Goal: Task Accomplishment & Management: Use online tool/utility

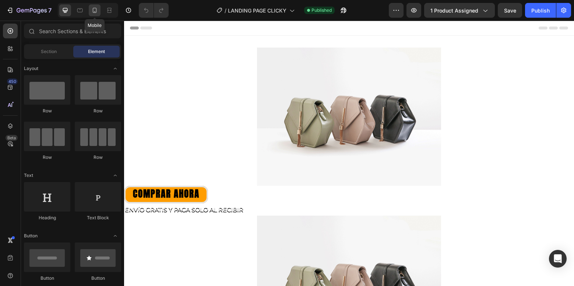
click at [92, 11] on icon at bounding box center [94, 10] width 7 height 7
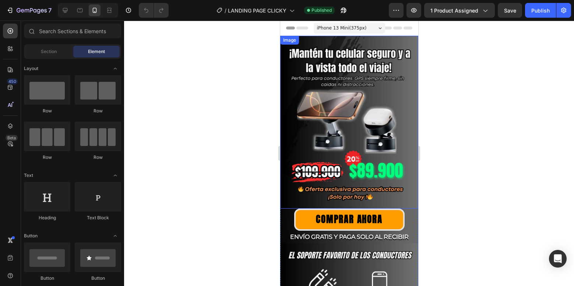
click at [327, 99] on img at bounding box center [349, 122] width 138 height 173
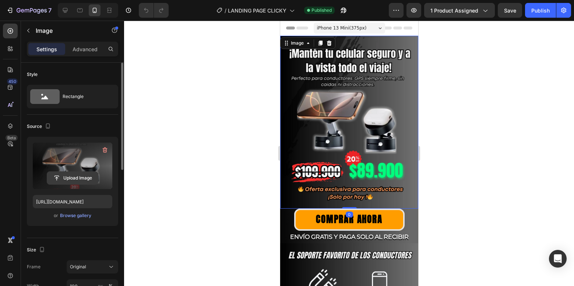
click at [72, 179] on input "file" at bounding box center [72, 178] width 51 height 13
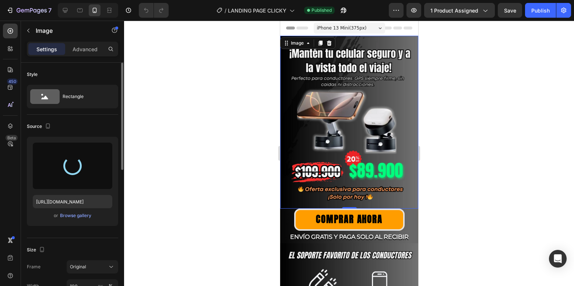
type input "[URL][DOMAIN_NAME]"
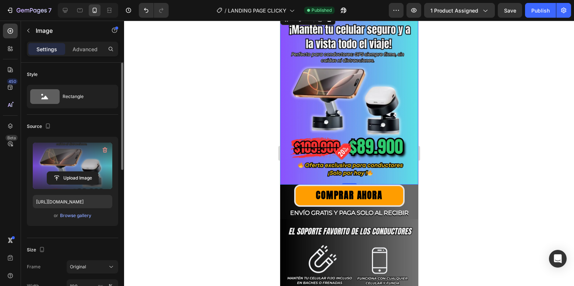
scroll to position [37, 0]
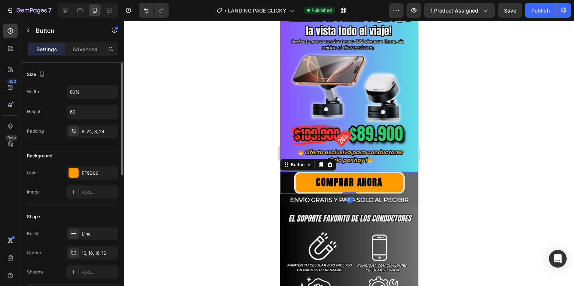
click at [403, 173] on div "COMPRAR AHORA Button 0" at bounding box center [349, 183] width 138 height 22
click at [303, 160] on div "Button" at bounding box center [297, 164] width 31 height 9
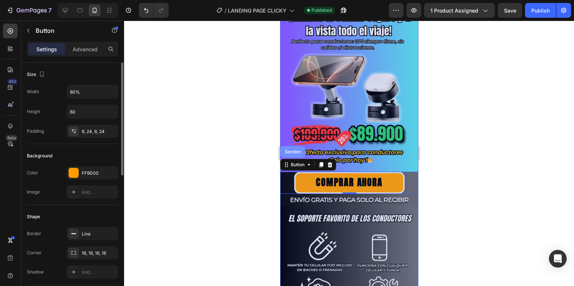
click at [298, 148] on div "Section" at bounding box center [292, 152] width 25 height 12
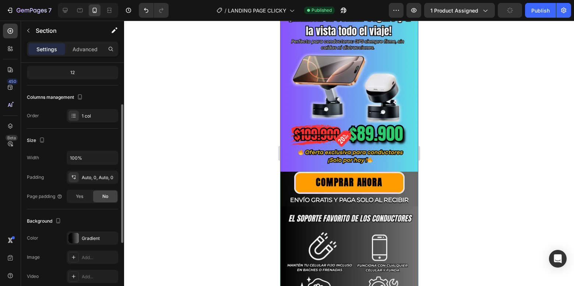
scroll to position [184, 0]
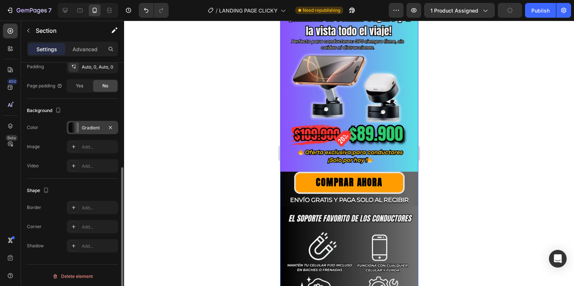
click at [80, 125] on div "Gradient" at bounding box center [93, 127] width 52 height 13
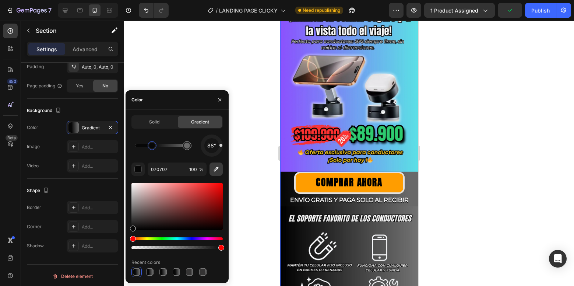
click at [213, 171] on icon "button" at bounding box center [215, 168] width 7 height 7
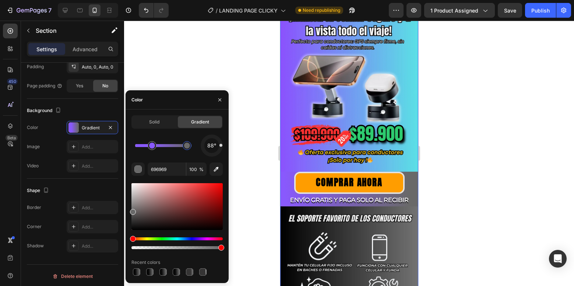
click at [188, 146] on div at bounding box center [187, 146] width 6 height 6
click at [214, 168] on icon "button" at bounding box center [215, 168] width 7 height 7
type input "5DDBE7"
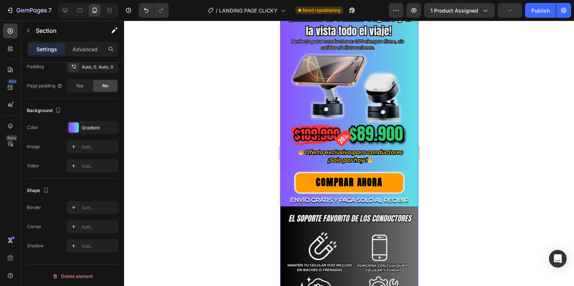
click at [454, 164] on div at bounding box center [349, 153] width 450 height 265
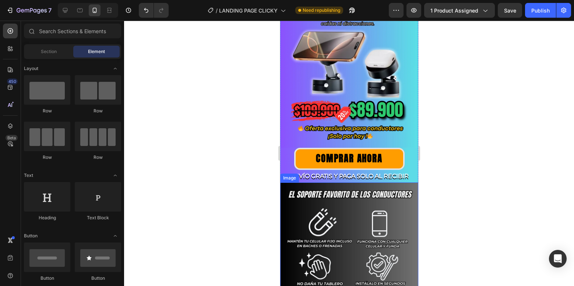
scroll to position [74, 0]
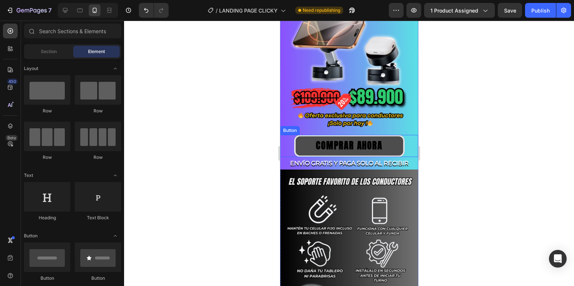
click at [386, 145] on button "COMPRAR AHORA" at bounding box center [349, 146] width 110 height 22
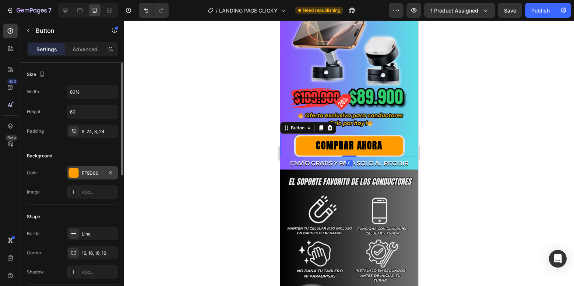
click at [75, 171] on div at bounding box center [74, 173] width 10 height 10
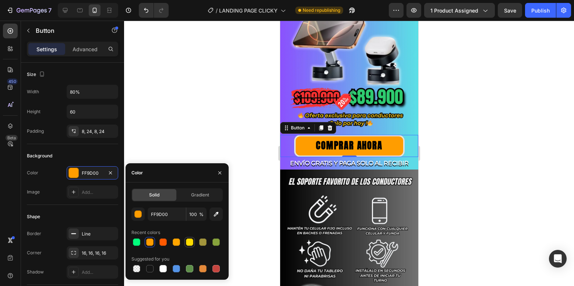
click at [186, 243] on div at bounding box center [189, 241] width 7 height 7
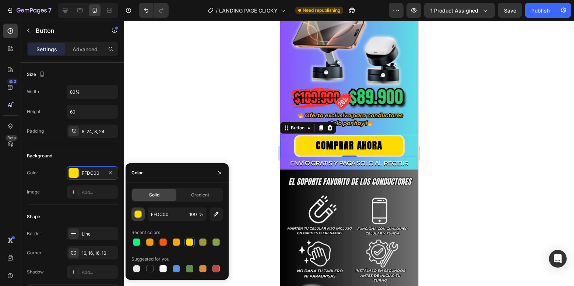
click at [143, 211] on button "button" at bounding box center [137, 213] width 13 height 13
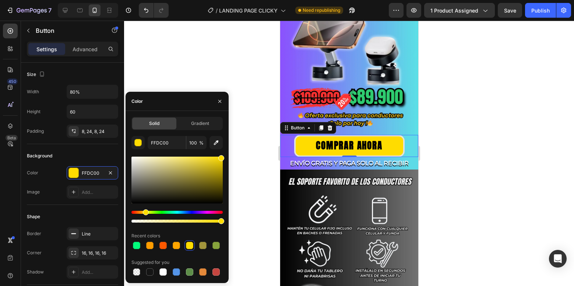
drag, startPoint x: 217, startPoint y: 165, endPoint x: 235, endPoint y: 144, distance: 27.4
click at [235, 0] on div "7 / LANDING PAGE CLICKY Need republishing Preview 1 product assigned Save Publi…" at bounding box center [287, 0] width 574 height 0
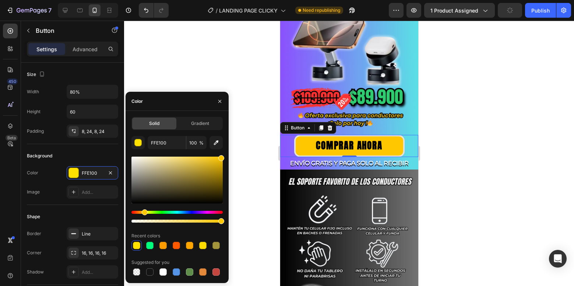
type input "FFC700"
click at [144, 210] on div "Hue" at bounding box center [145, 212] width 6 height 6
click at [472, 180] on div at bounding box center [349, 153] width 450 height 265
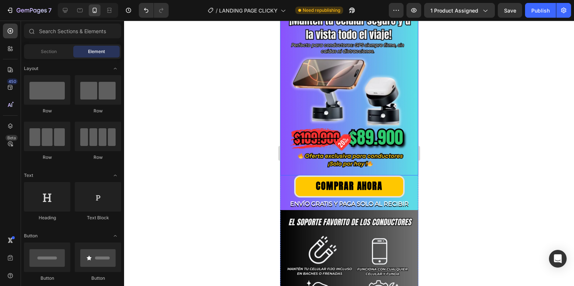
scroll to position [110, 0]
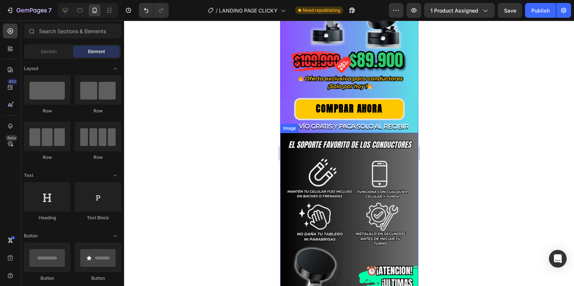
click at [338, 163] on img at bounding box center [349, 237] width 138 height 209
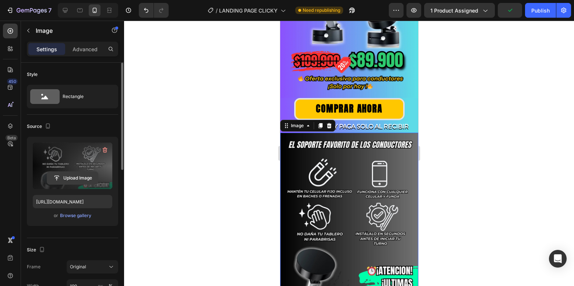
click at [69, 180] on input "file" at bounding box center [72, 178] width 51 height 13
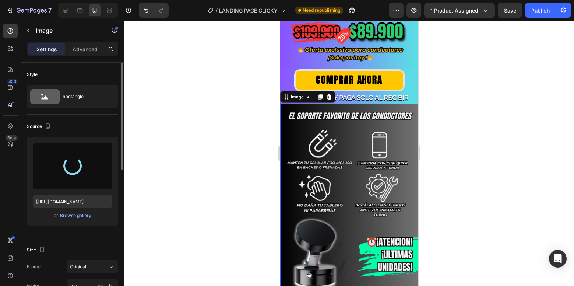
scroll to position [184, 0]
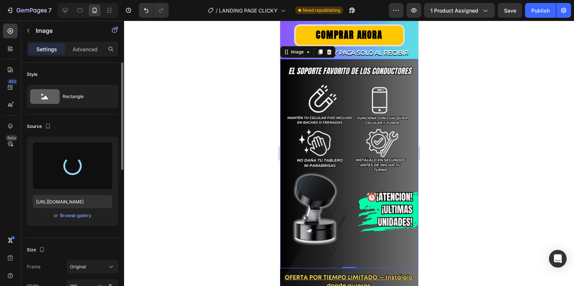
type input "[URL][DOMAIN_NAME]"
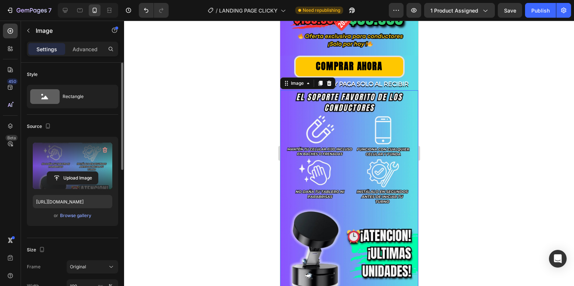
scroll to position [110, 0]
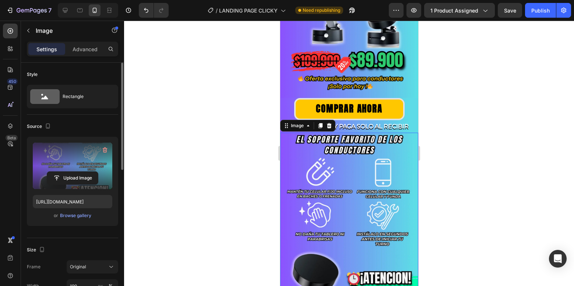
click at [469, 156] on div at bounding box center [349, 153] width 450 height 265
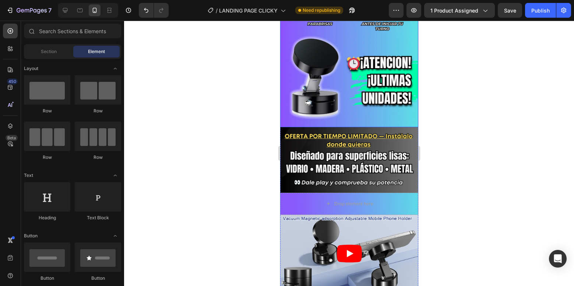
scroll to position [331, 0]
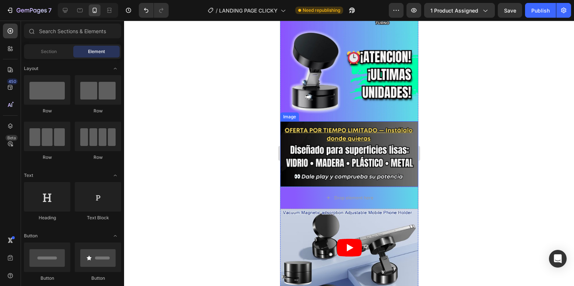
click at [386, 157] on img at bounding box center [349, 153] width 138 height 65
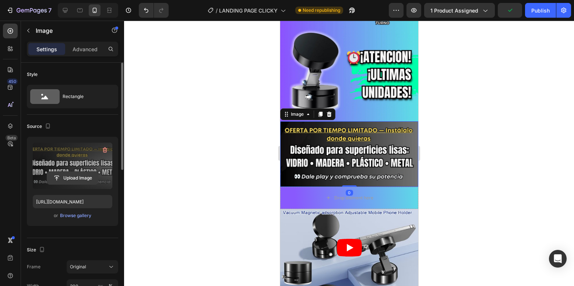
click at [77, 177] on input "file" at bounding box center [72, 178] width 51 height 13
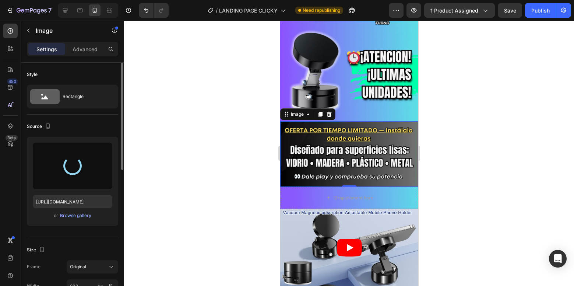
type input "[URL][DOMAIN_NAME]"
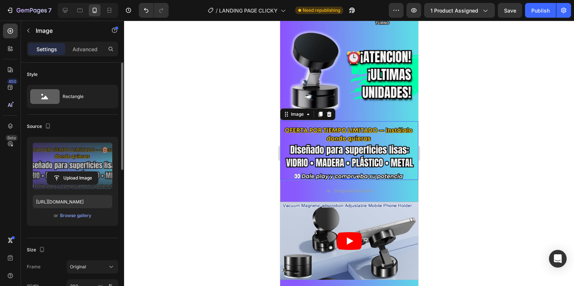
click at [454, 137] on div at bounding box center [349, 153] width 450 height 265
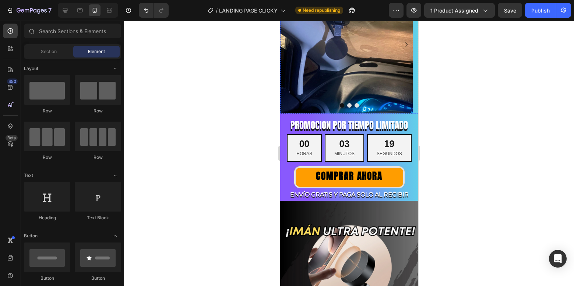
scroll to position [700, 0]
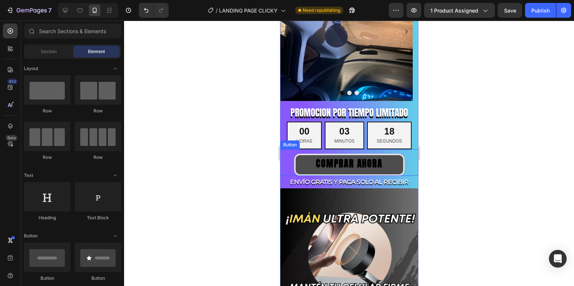
click at [387, 154] on button "COMPRAR AHORA" at bounding box center [349, 165] width 110 height 22
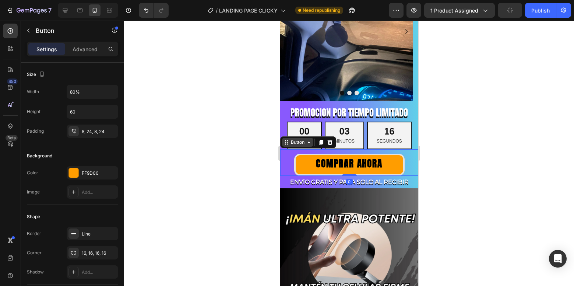
click at [295, 139] on div "Button" at bounding box center [297, 142] width 17 height 7
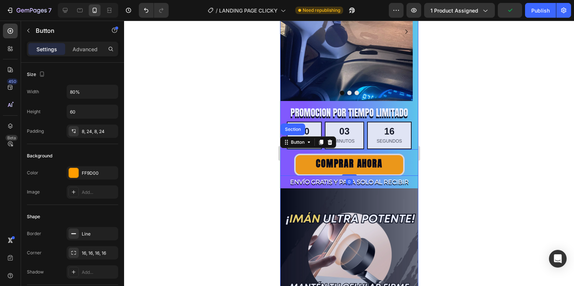
click at [302, 123] on div "Section" at bounding box center [292, 129] width 25 height 12
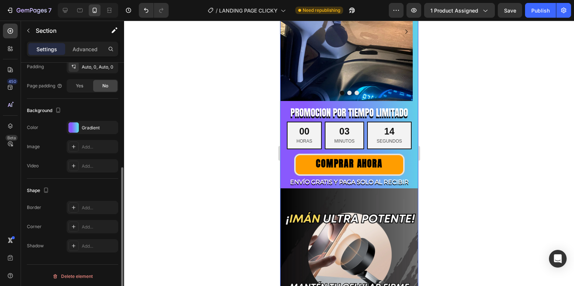
scroll to position [110, 0]
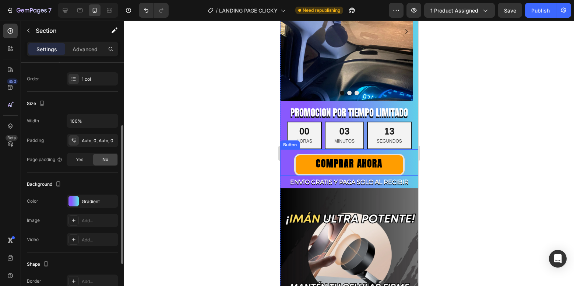
click at [328, 149] on div "COMPRAR AHORA Button" at bounding box center [349, 162] width 138 height 27
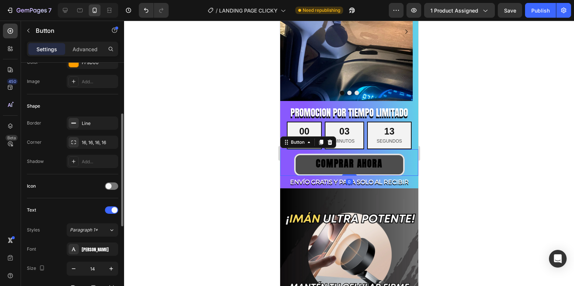
scroll to position [0, 0]
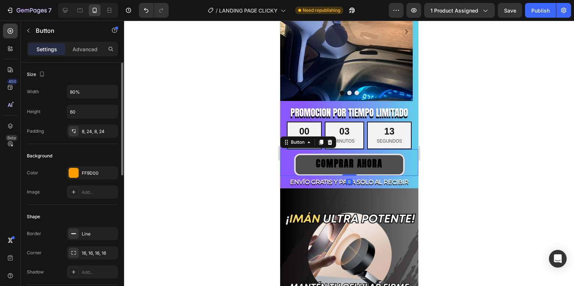
click at [328, 154] on button "COMPRAR AHORA" at bounding box center [349, 165] width 110 height 22
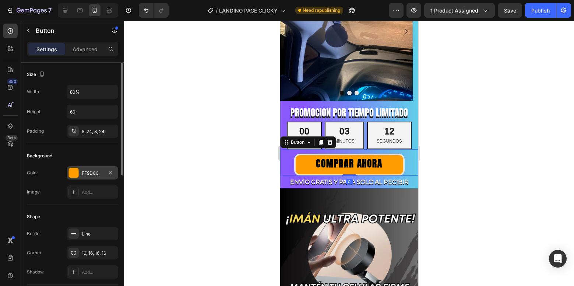
click at [96, 177] on div "FF9D00" at bounding box center [93, 172] width 52 height 13
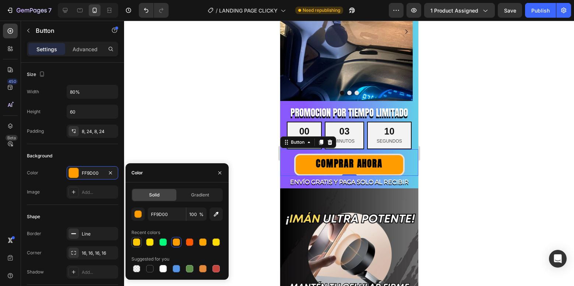
click at [138, 240] on div at bounding box center [136, 241] width 7 height 7
type input "FFC700"
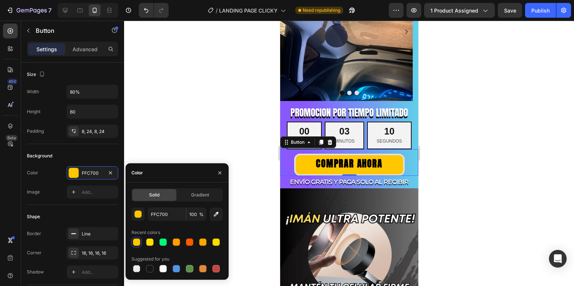
click at [447, 169] on div at bounding box center [349, 153] width 450 height 265
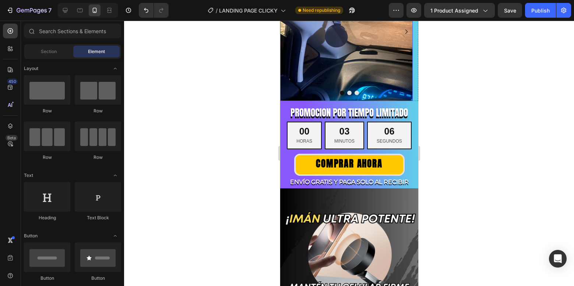
scroll to position [810, 0]
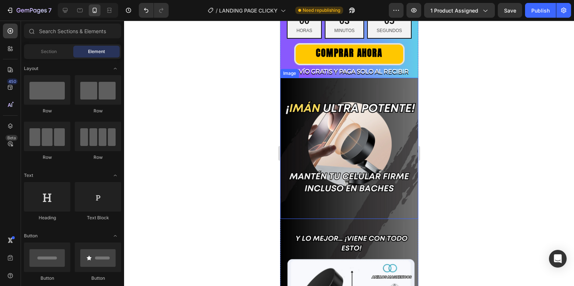
click at [354, 137] on img at bounding box center [349, 148] width 138 height 141
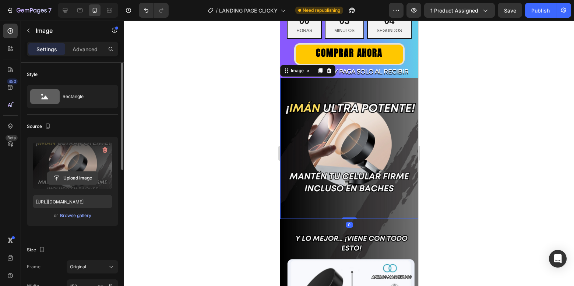
click at [69, 173] on input "file" at bounding box center [72, 178] width 51 height 13
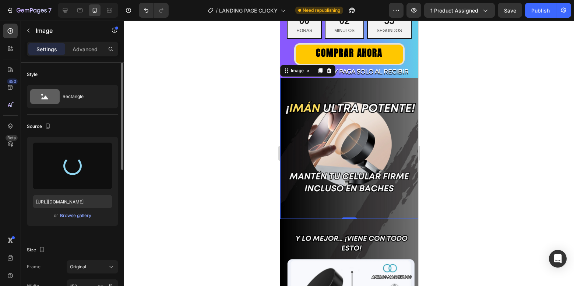
type input "[URL][DOMAIN_NAME]"
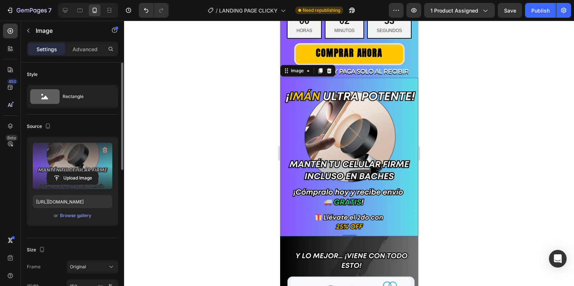
click at [453, 109] on div at bounding box center [349, 153] width 450 height 265
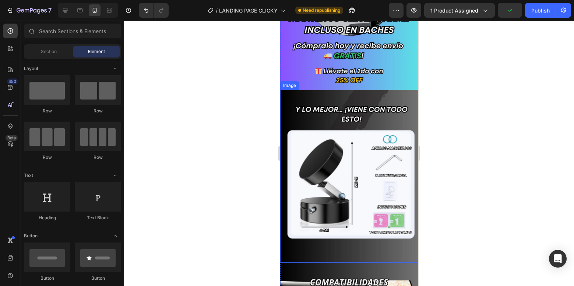
scroll to position [957, 0]
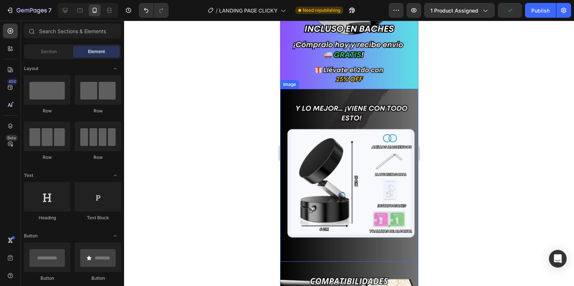
click at [379, 137] on img at bounding box center [349, 175] width 138 height 173
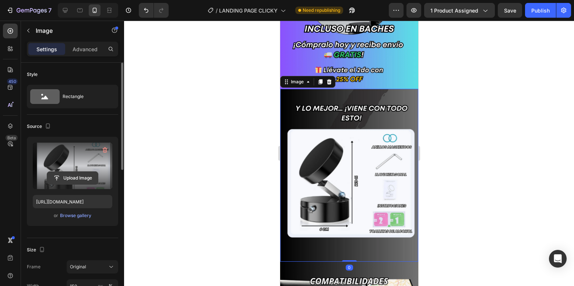
click at [73, 177] on input "file" at bounding box center [72, 178] width 51 height 13
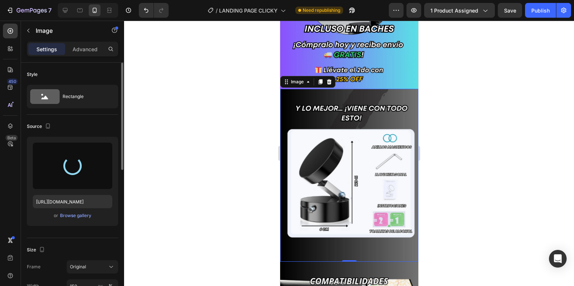
click at [446, 117] on div at bounding box center [349, 153] width 450 height 265
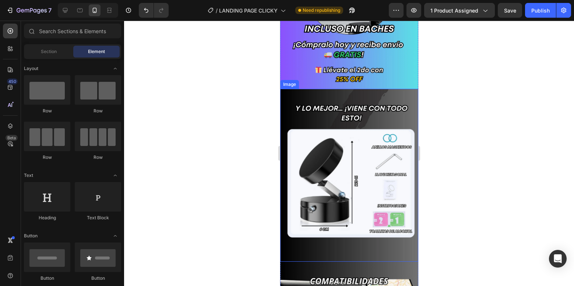
click at [402, 118] on img at bounding box center [349, 175] width 138 height 173
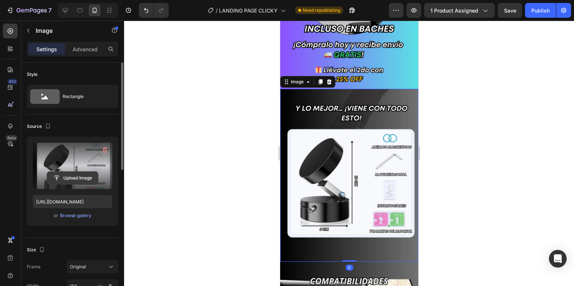
click at [82, 176] on input "file" at bounding box center [72, 178] width 51 height 13
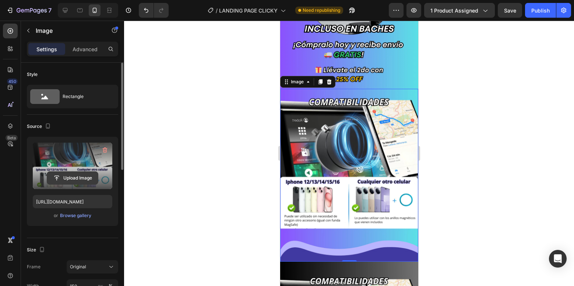
click at [74, 176] on input "file" at bounding box center [72, 178] width 51 height 13
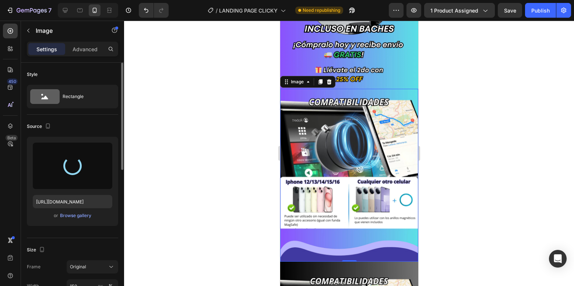
type input "[URL][DOMAIN_NAME]"
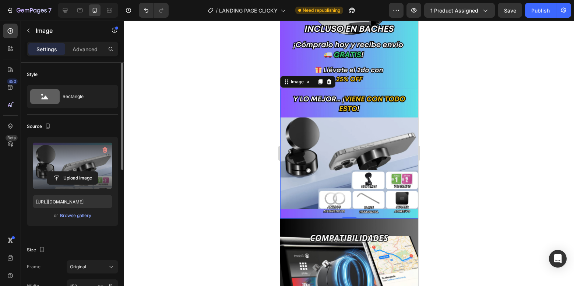
click at [456, 113] on div at bounding box center [349, 153] width 450 height 265
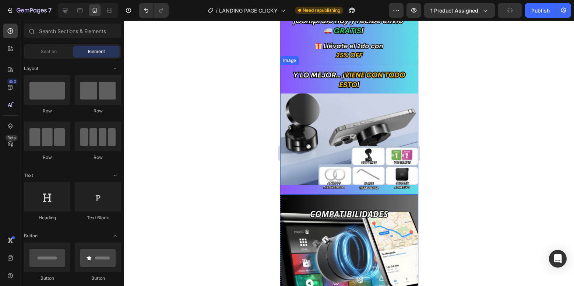
scroll to position [994, 0]
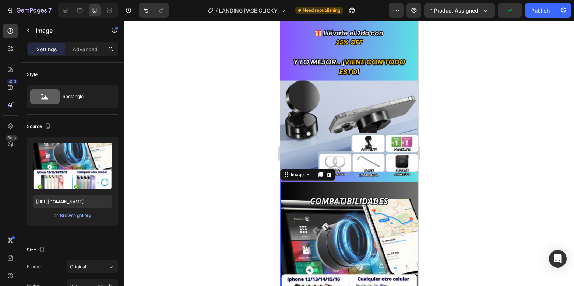
click at [340, 182] on img at bounding box center [349, 268] width 138 height 173
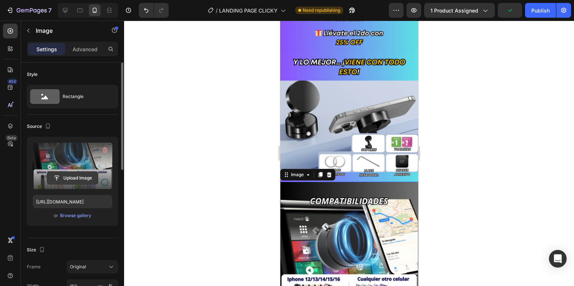
click at [82, 173] on input "file" at bounding box center [72, 178] width 51 height 13
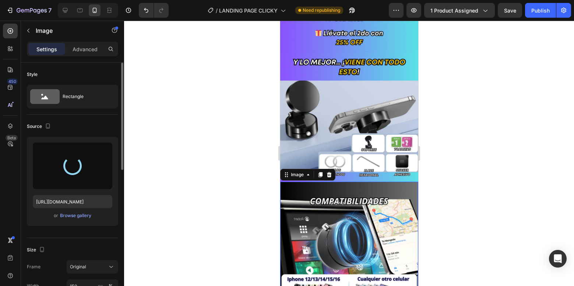
type input "[URL][DOMAIN_NAME]"
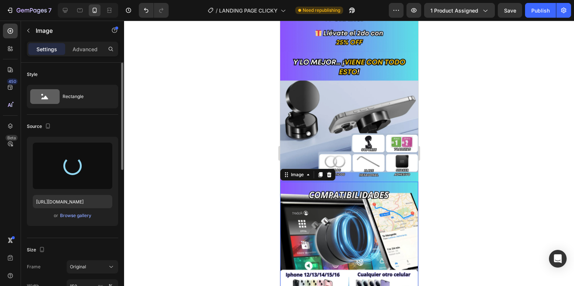
scroll to position [1068, 0]
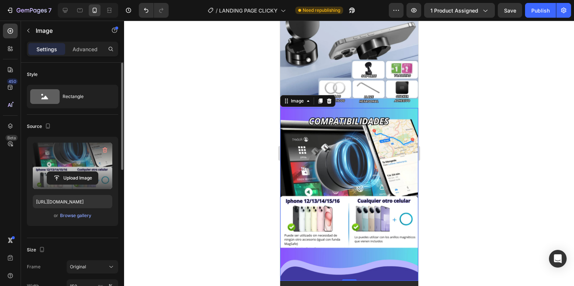
click at [451, 170] on div at bounding box center [349, 153] width 450 height 265
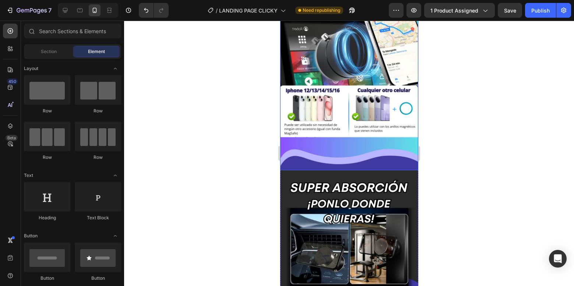
scroll to position [1215, 0]
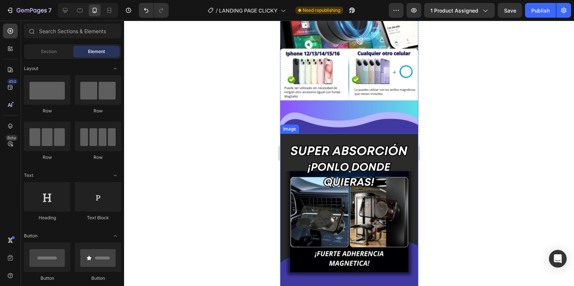
click at [347, 164] on img at bounding box center [349, 219] width 138 height 173
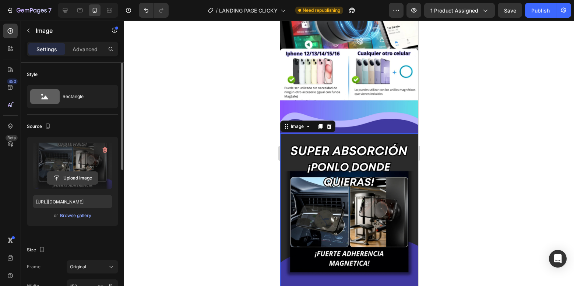
click at [70, 179] on input "file" at bounding box center [72, 178] width 51 height 13
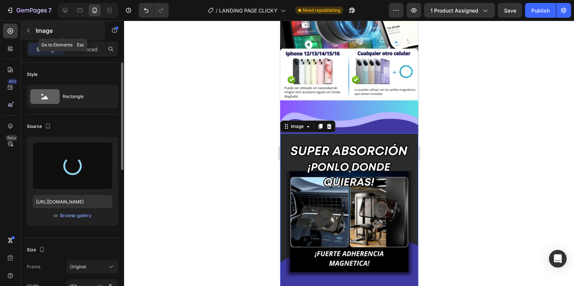
type input "[URL][DOMAIN_NAME]"
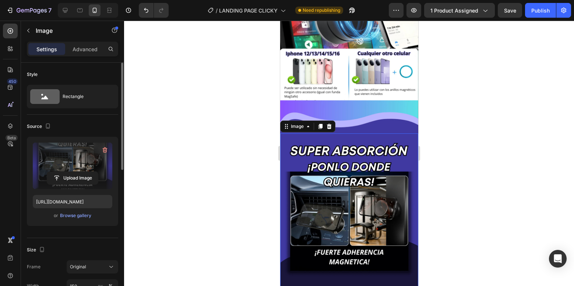
click at [504, 114] on div at bounding box center [349, 153] width 450 height 265
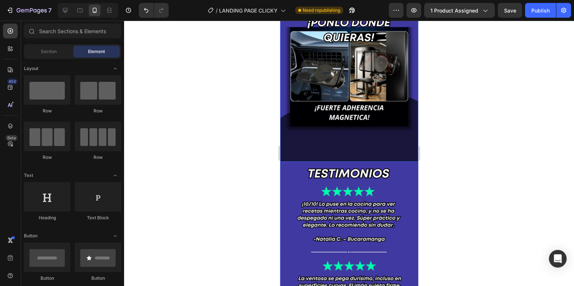
scroll to position [1363, 0]
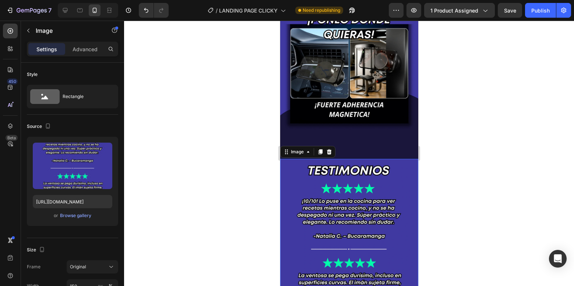
click at [374, 159] on img at bounding box center [349, 245] width 138 height 173
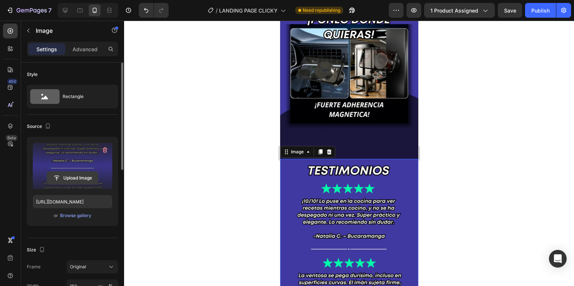
click at [67, 177] on input "file" at bounding box center [72, 178] width 51 height 13
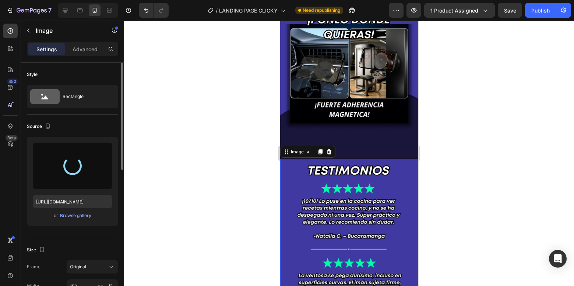
type input "[URL][DOMAIN_NAME]"
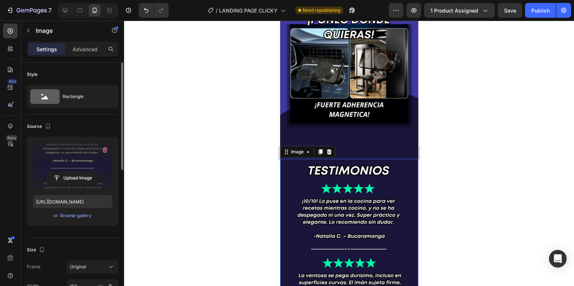
drag, startPoint x: 443, startPoint y: 126, endPoint x: 447, endPoint y: 121, distance: 6.3
click at [447, 121] on div at bounding box center [349, 153] width 450 height 265
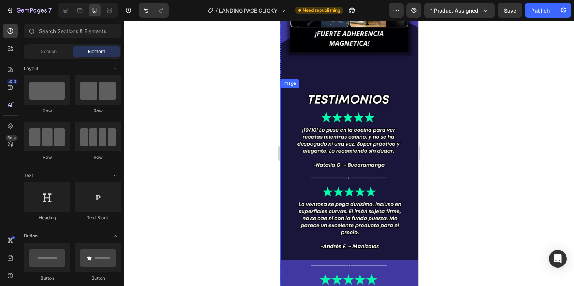
scroll to position [1547, 0]
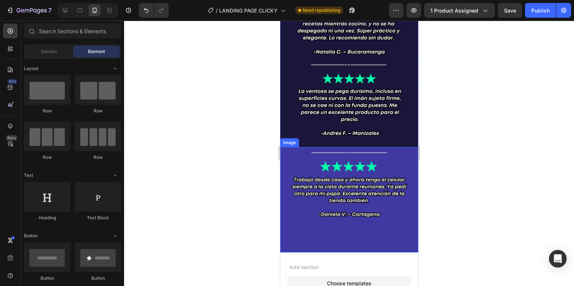
click at [295, 147] on img at bounding box center [349, 199] width 138 height 105
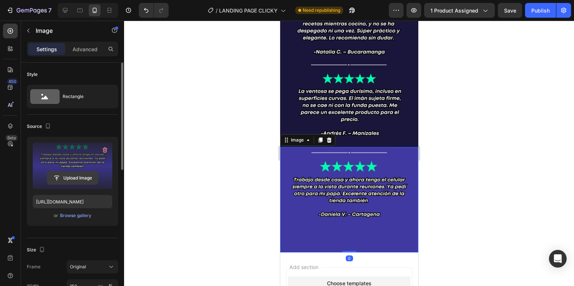
click at [64, 184] on input "file" at bounding box center [72, 178] width 51 height 13
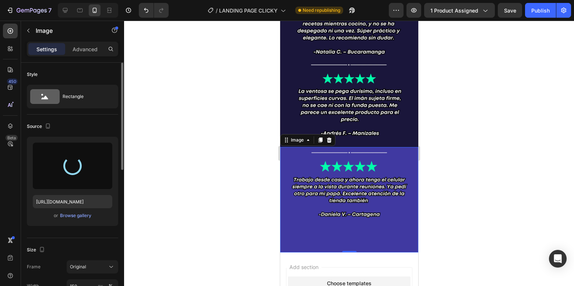
type input "[URL][DOMAIN_NAME]"
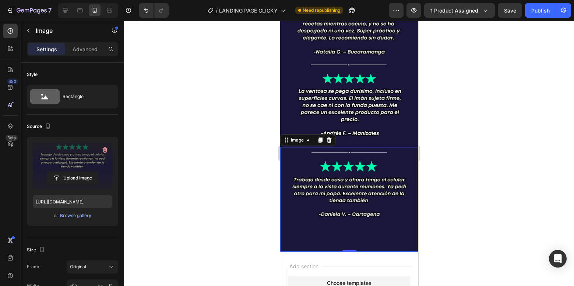
click at [491, 73] on div at bounding box center [349, 153] width 450 height 265
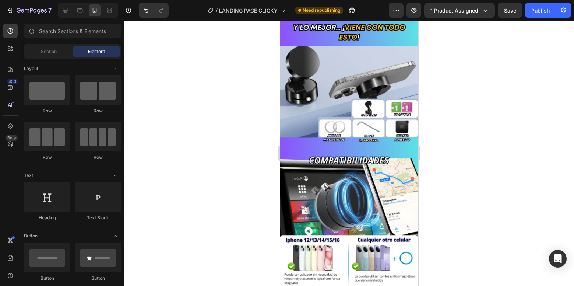
scroll to position [884, 0]
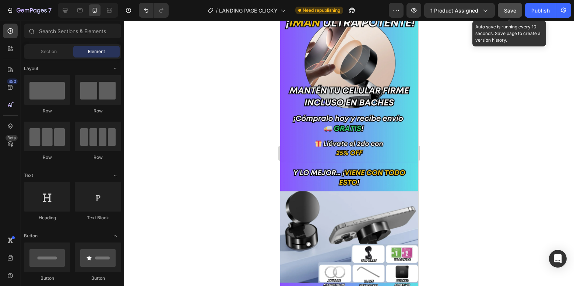
click at [510, 13] on span "Save" at bounding box center [510, 10] width 12 height 6
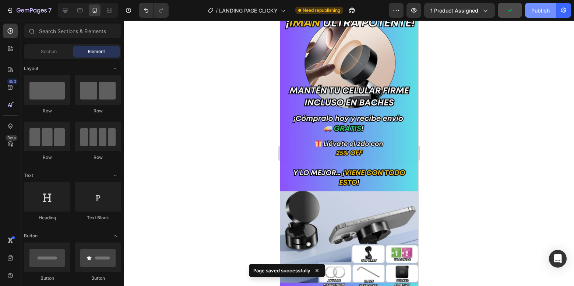
click at [536, 10] on div "Publish" at bounding box center [540, 11] width 18 height 8
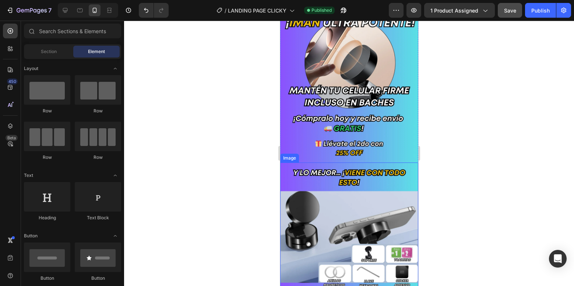
click at [340, 218] on img at bounding box center [349, 227] width 138 height 130
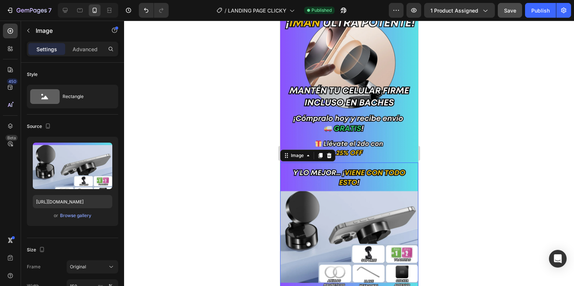
click at [340, 218] on img at bounding box center [349, 227] width 138 height 130
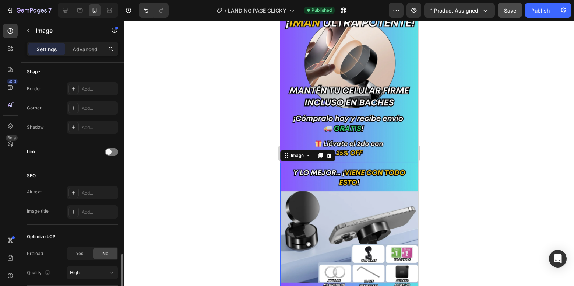
scroll to position [312, 0]
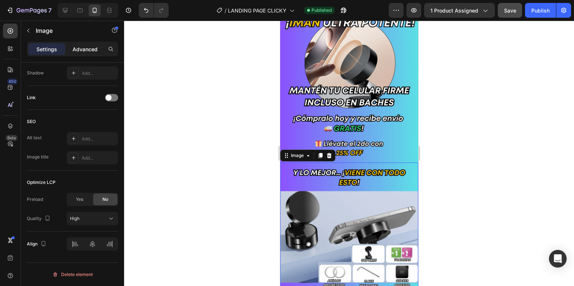
click at [87, 45] on p "Advanced" at bounding box center [85, 49] width 25 height 8
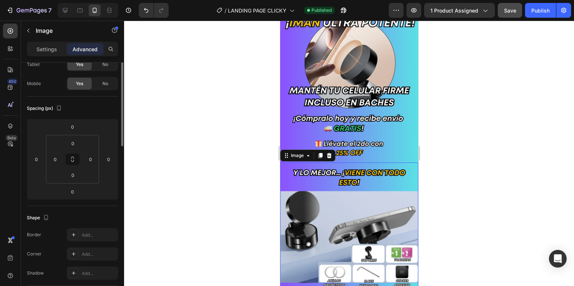
scroll to position [0, 0]
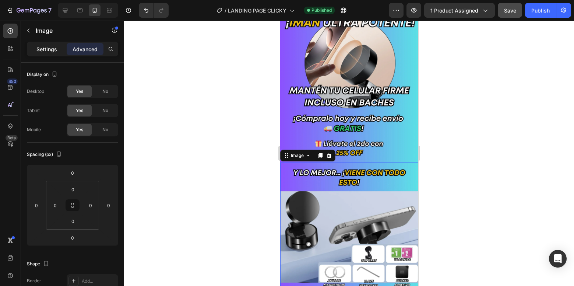
click at [55, 50] on p "Settings" at bounding box center [46, 49] width 21 height 8
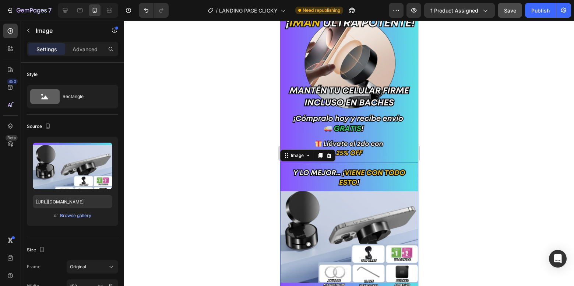
click at [341, 172] on img at bounding box center [349, 227] width 138 height 130
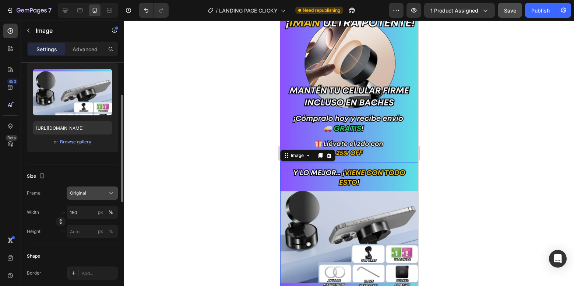
click at [94, 195] on div "Original" at bounding box center [88, 193] width 36 height 7
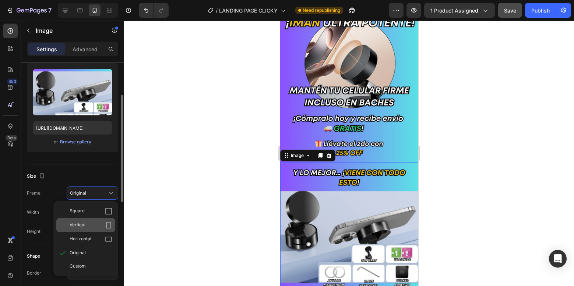
click at [92, 225] on div "Vertical" at bounding box center [91, 224] width 43 height 7
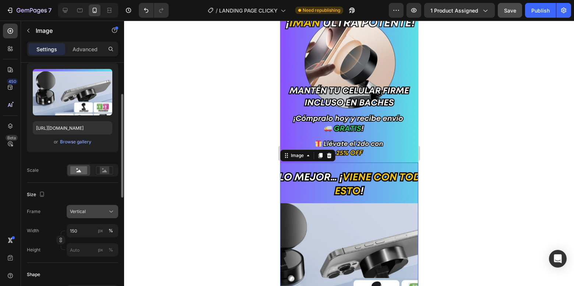
click at [92, 212] on div "Vertical" at bounding box center [88, 211] width 36 height 7
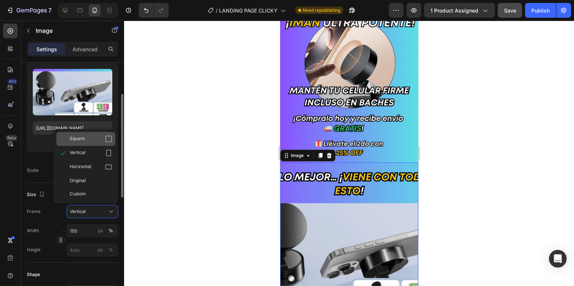
click at [80, 141] on span "Square" at bounding box center [77, 138] width 15 height 7
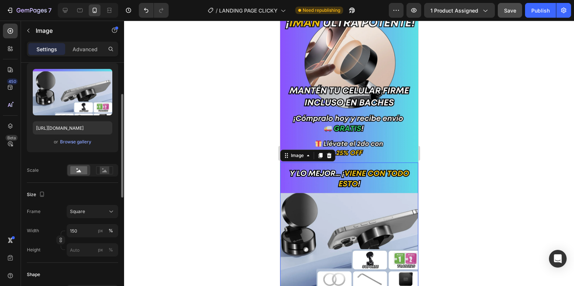
click at [482, 151] on div at bounding box center [349, 153] width 450 height 265
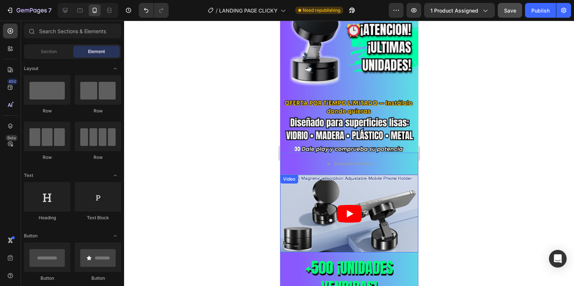
scroll to position [295, 0]
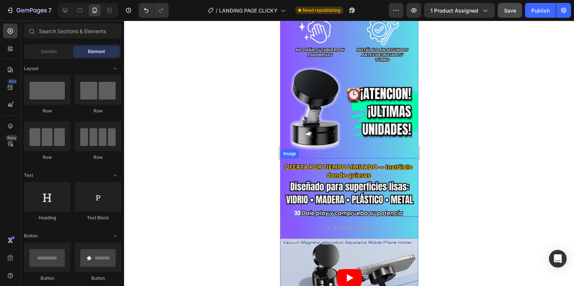
click at [333, 192] on img at bounding box center [349, 187] width 138 height 59
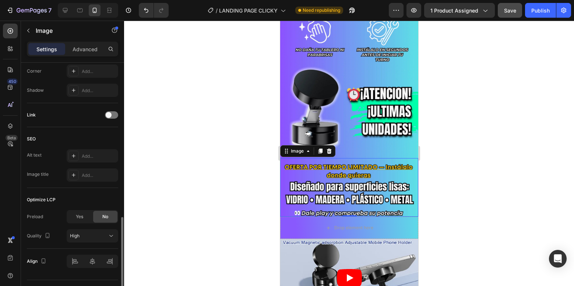
scroll to position [312, 0]
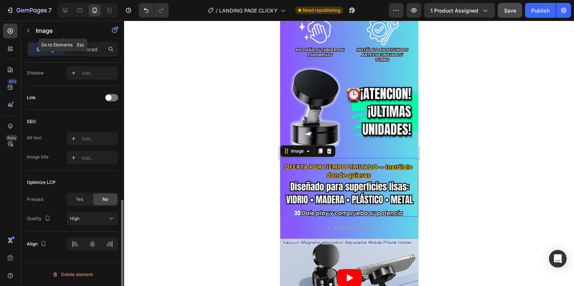
click at [78, 41] on div "Image" at bounding box center [63, 31] width 84 height 21
click at [79, 42] on div "Settings Advanced" at bounding box center [72, 49] width 91 height 15
click at [80, 46] on p "Advanced" at bounding box center [85, 49] width 25 height 8
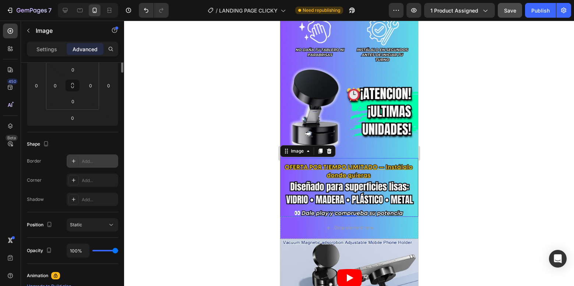
scroll to position [9, 0]
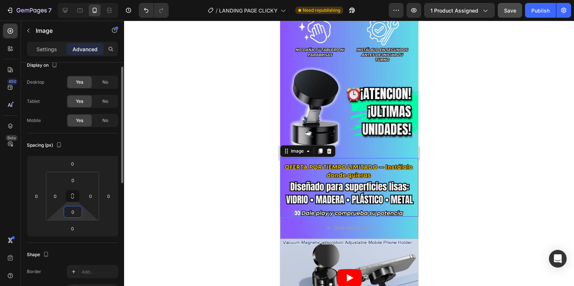
click at [73, 214] on input "0" at bounding box center [73, 211] width 15 height 11
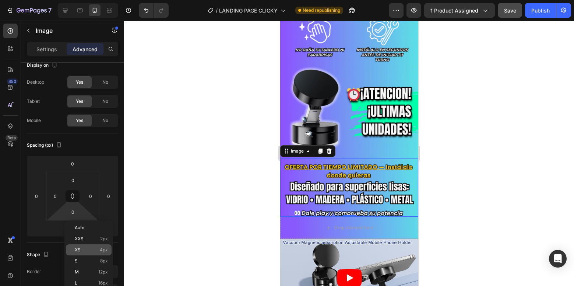
click at [79, 246] on div "XS 4px" at bounding box center [89, 249] width 46 height 11
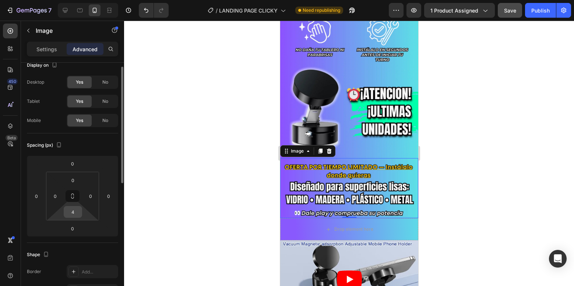
click at [73, 208] on input "4" at bounding box center [73, 211] width 15 height 11
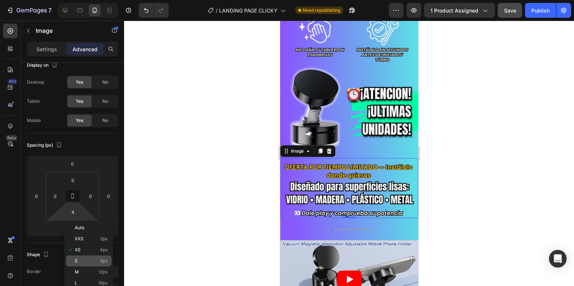
click at [78, 262] on p "S 8px" at bounding box center [91, 260] width 33 height 5
type input "8"
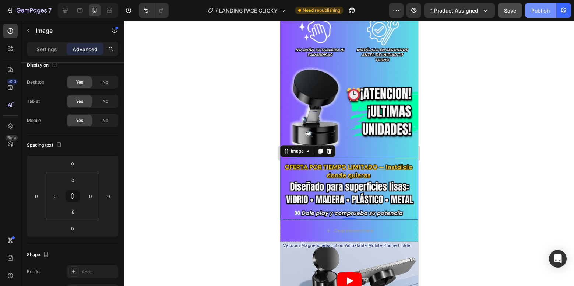
click at [532, 15] on button "Publish" at bounding box center [540, 10] width 31 height 15
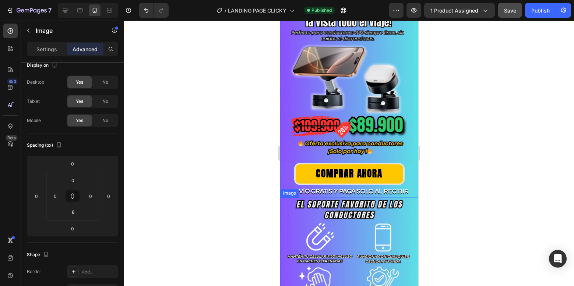
scroll to position [37, 0]
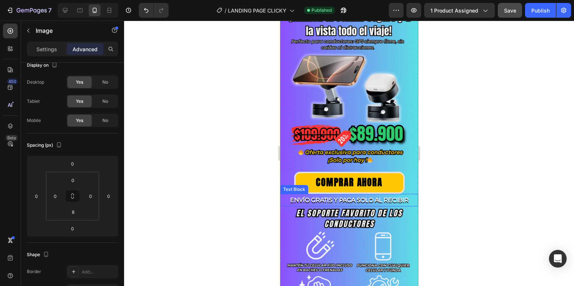
click at [387, 196] on strong "Envío gratis y paga solo al recibir" at bounding box center [349, 199] width 119 height 7
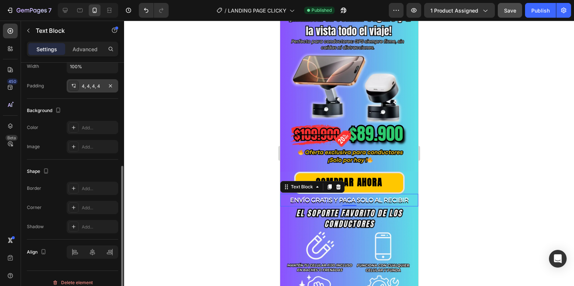
scroll to position [192, 0]
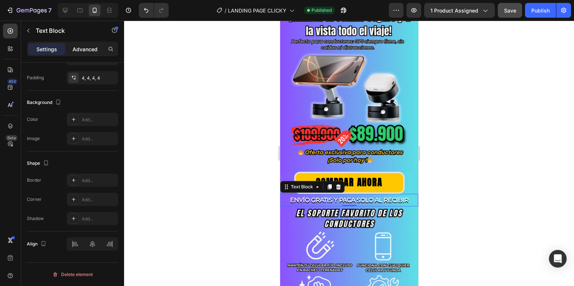
click at [76, 50] on p "Advanced" at bounding box center [85, 49] width 25 height 8
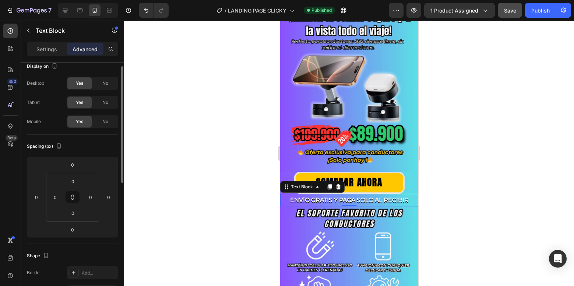
scroll to position [0, 0]
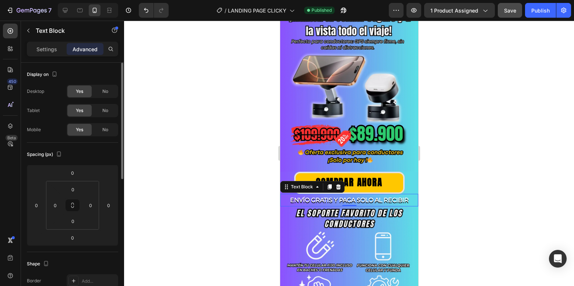
click at [54, 41] on div "Text Block" at bounding box center [63, 31] width 84 height 21
click at [51, 51] on p "Settings" at bounding box center [46, 49] width 21 height 8
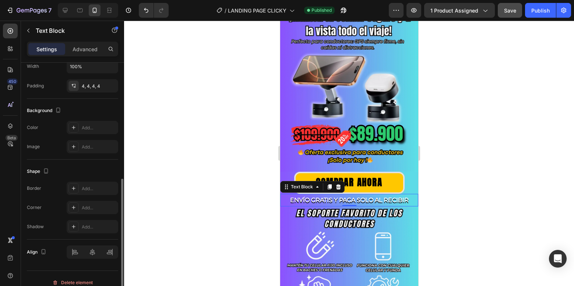
scroll to position [192, 0]
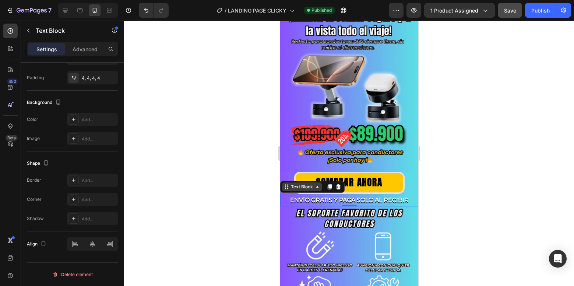
click at [310, 183] on div "Text Block" at bounding box center [301, 186] width 25 height 7
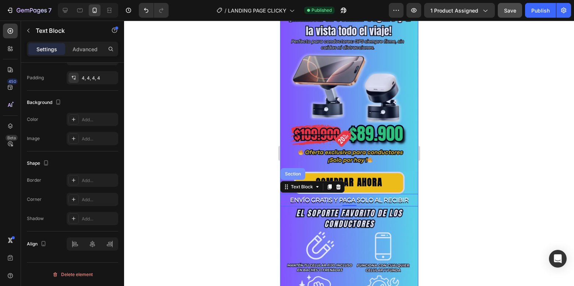
click at [300, 172] on div "Section" at bounding box center [292, 174] width 25 height 12
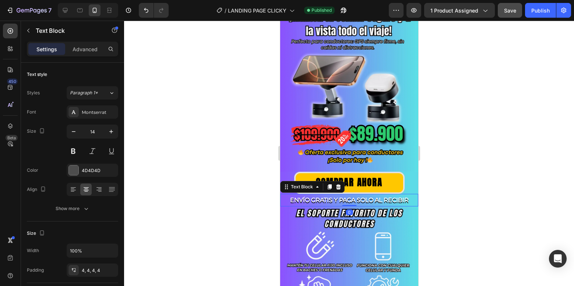
click at [316, 196] on strong "Envío gratis y paga solo al recibir" at bounding box center [349, 199] width 119 height 7
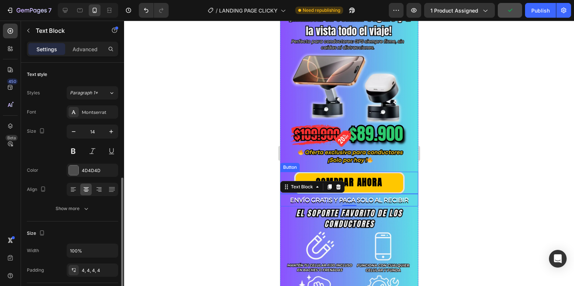
scroll to position [74, 0]
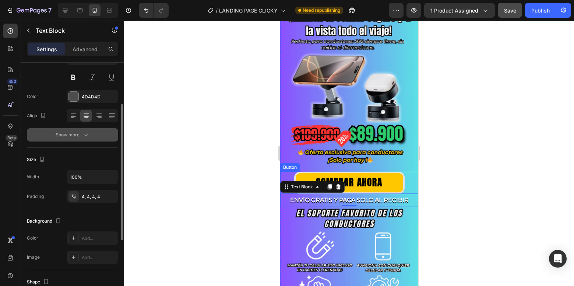
click at [61, 139] on button "Show more" at bounding box center [72, 134] width 91 height 13
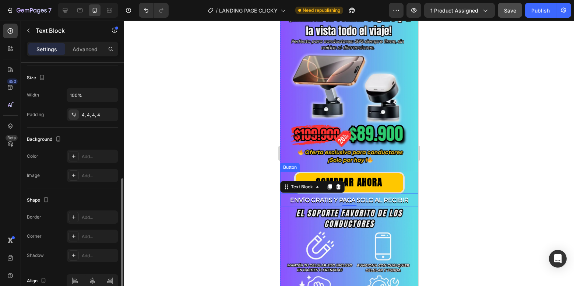
scroll to position [216, 0]
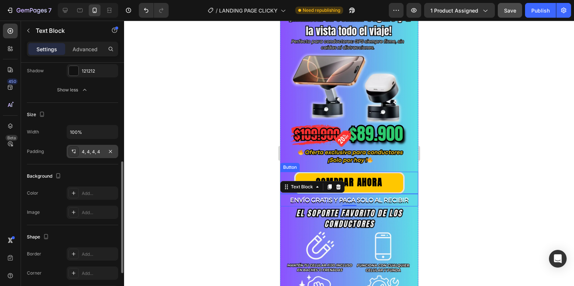
click at [92, 150] on div "4, 4, 4, 4" at bounding box center [92, 151] width 21 height 7
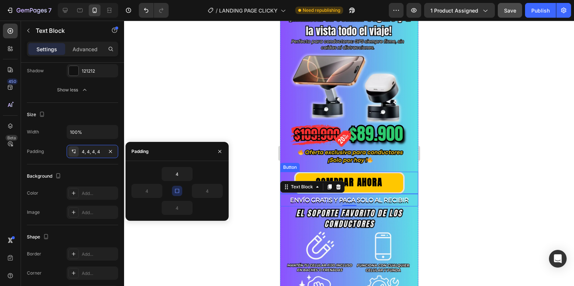
click at [175, 190] on icon "button" at bounding box center [177, 191] width 6 height 6
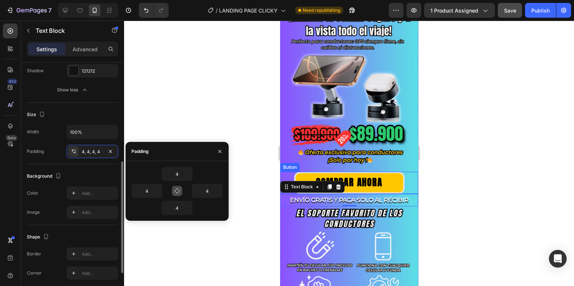
click at [103, 122] on div "Size Width 100% Padding 4, 4, 4, 4" at bounding box center [72, 133] width 91 height 61
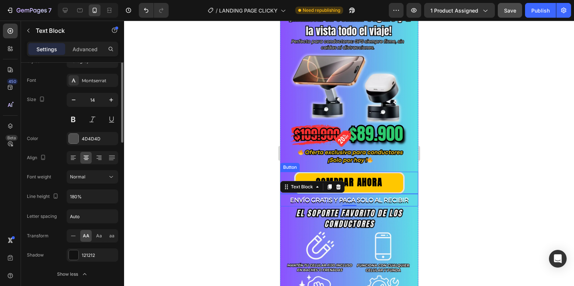
scroll to position [0, 0]
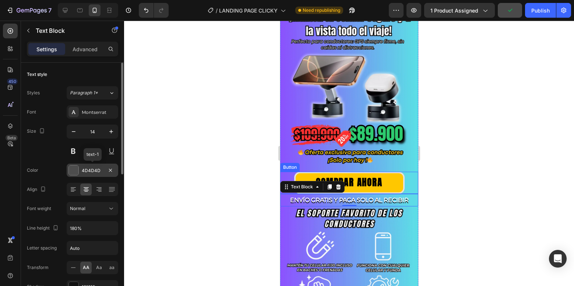
click at [69, 171] on div at bounding box center [74, 170] width 10 height 10
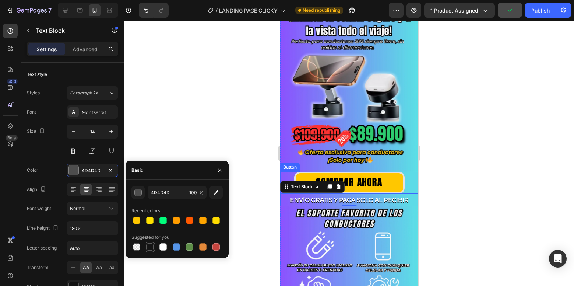
click at [149, 247] on div at bounding box center [149, 246] width 7 height 7
type input "151515"
click at [45, 162] on div "Font Montserrat Size 14 Color 151515 Align Font weight Normal Line height 180% …" at bounding box center [72, 208] width 91 height 207
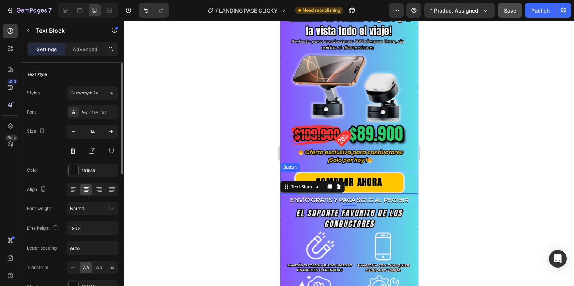
scroll to position [37, 0]
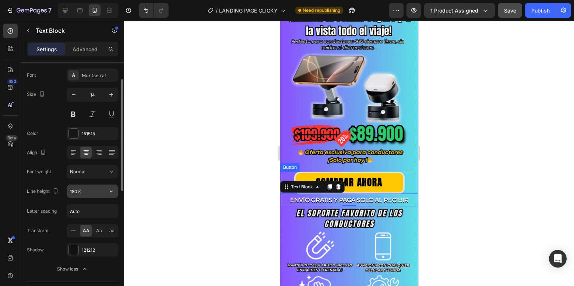
click at [88, 190] on input "180%" at bounding box center [92, 190] width 51 height 13
click at [109, 191] on icon "button" at bounding box center [111, 190] width 7 height 7
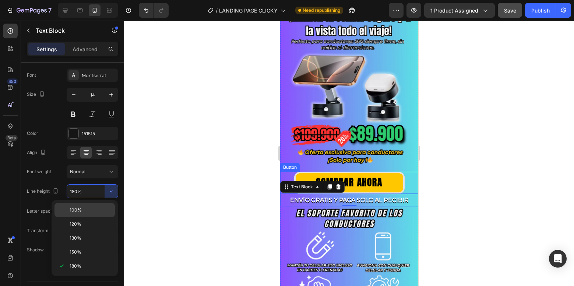
click at [87, 212] on p "100%" at bounding box center [91, 210] width 42 height 7
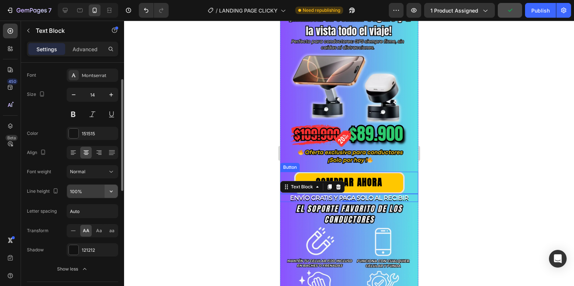
click at [114, 190] on icon "button" at bounding box center [111, 190] width 7 height 7
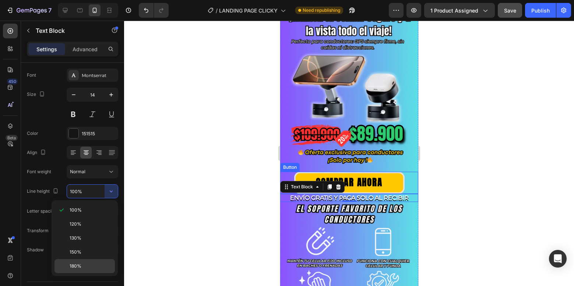
click at [82, 261] on div "180%" at bounding box center [85, 266] width 60 height 14
type input "180%"
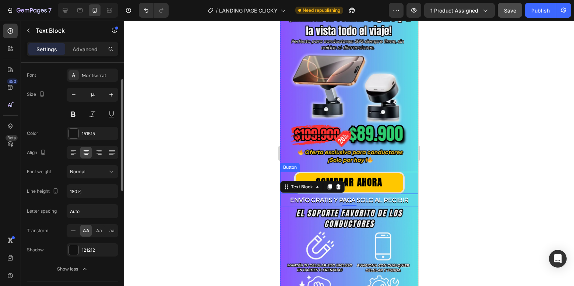
click at [53, 180] on div "Font Montserrat Size 14 Color 151515 Align Font weight Normal Line height 180% …" at bounding box center [72, 171] width 91 height 207
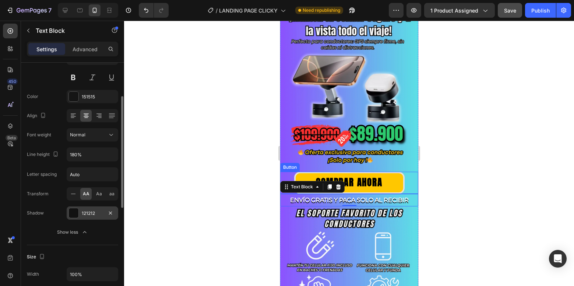
click at [71, 215] on div at bounding box center [74, 213] width 10 height 10
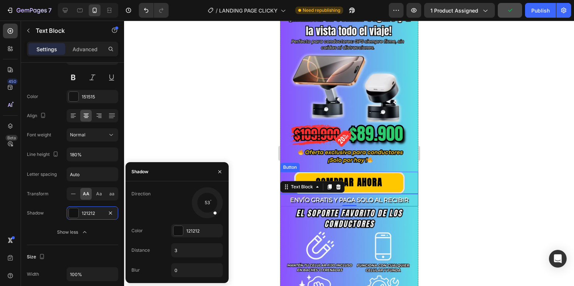
drag, startPoint x: 208, startPoint y: 214, endPoint x: 215, endPoint y: 213, distance: 7.0
click at [215, 213] on div at bounding box center [211, 209] width 13 height 16
click at [217, 214] on div at bounding box center [212, 208] width 14 height 15
click at [216, 171] on button "button" at bounding box center [220, 172] width 12 height 12
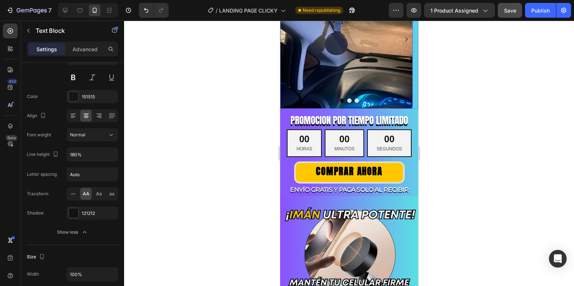
scroll to position [737, 0]
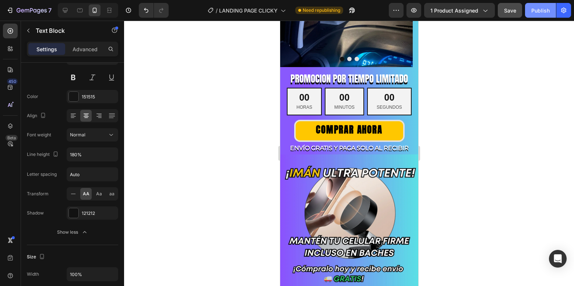
click at [541, 11] on div "Publish" at bounding box center [540, 11] width 18 height 8
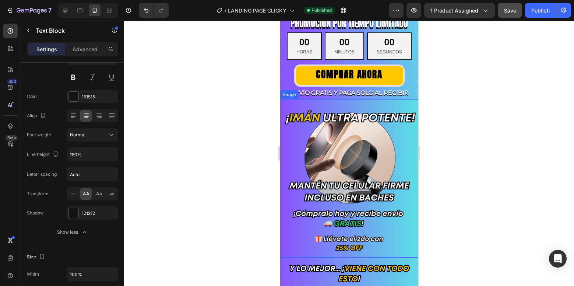
scroll to position [810, 0]
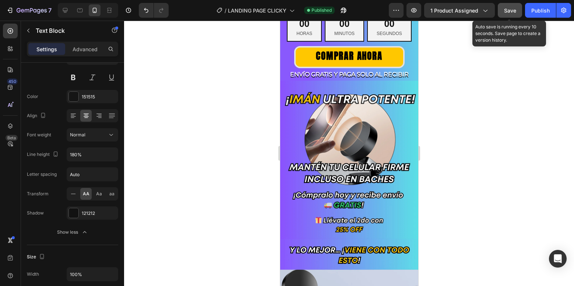
click at [512, 8] on span "Save" at bounding box center [510, 10] width 12 height 6
